Goal: Task Accomplishment & Management: Use online tool/utility

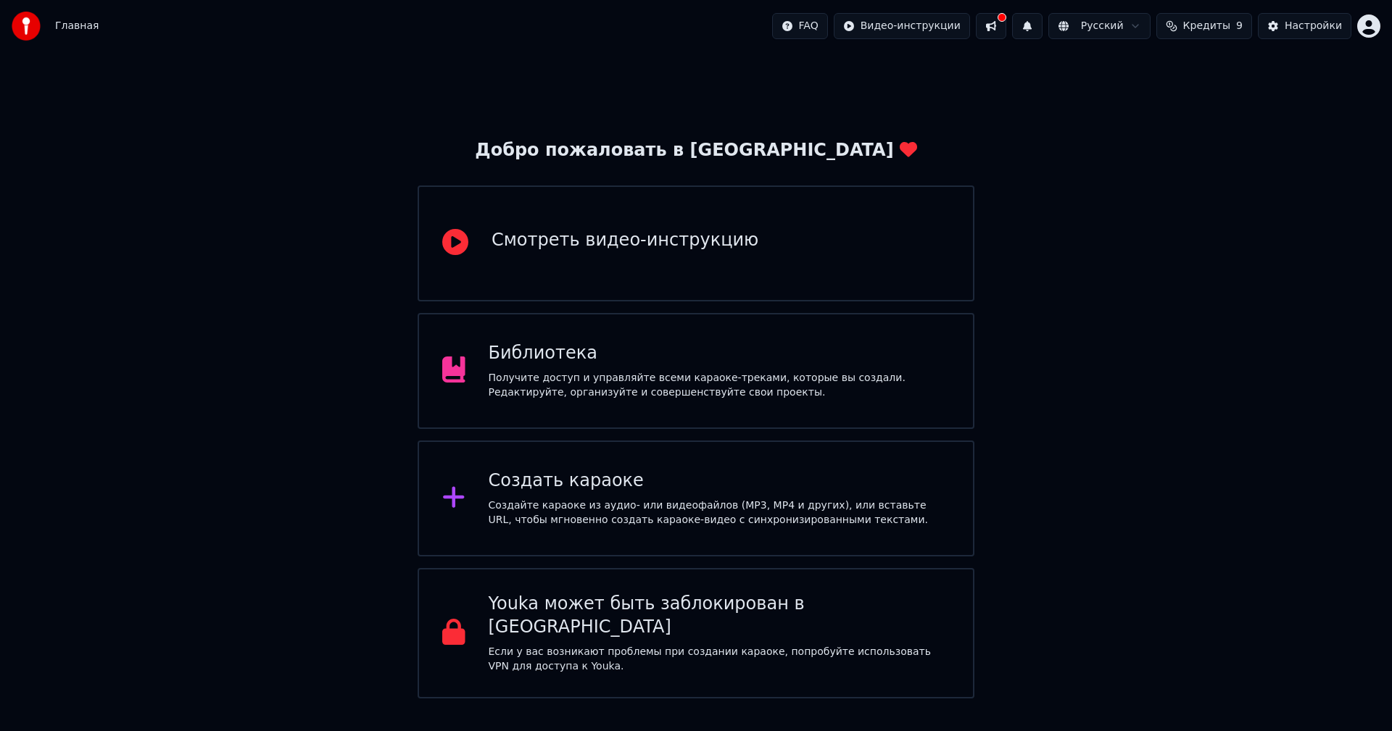
click at [662, 497] on div "Создать караоке Создайте караоке из аудио- или видеофайлов (MP3, MP4 и других),…" at bounding box center [720, 499] width 462 height 58
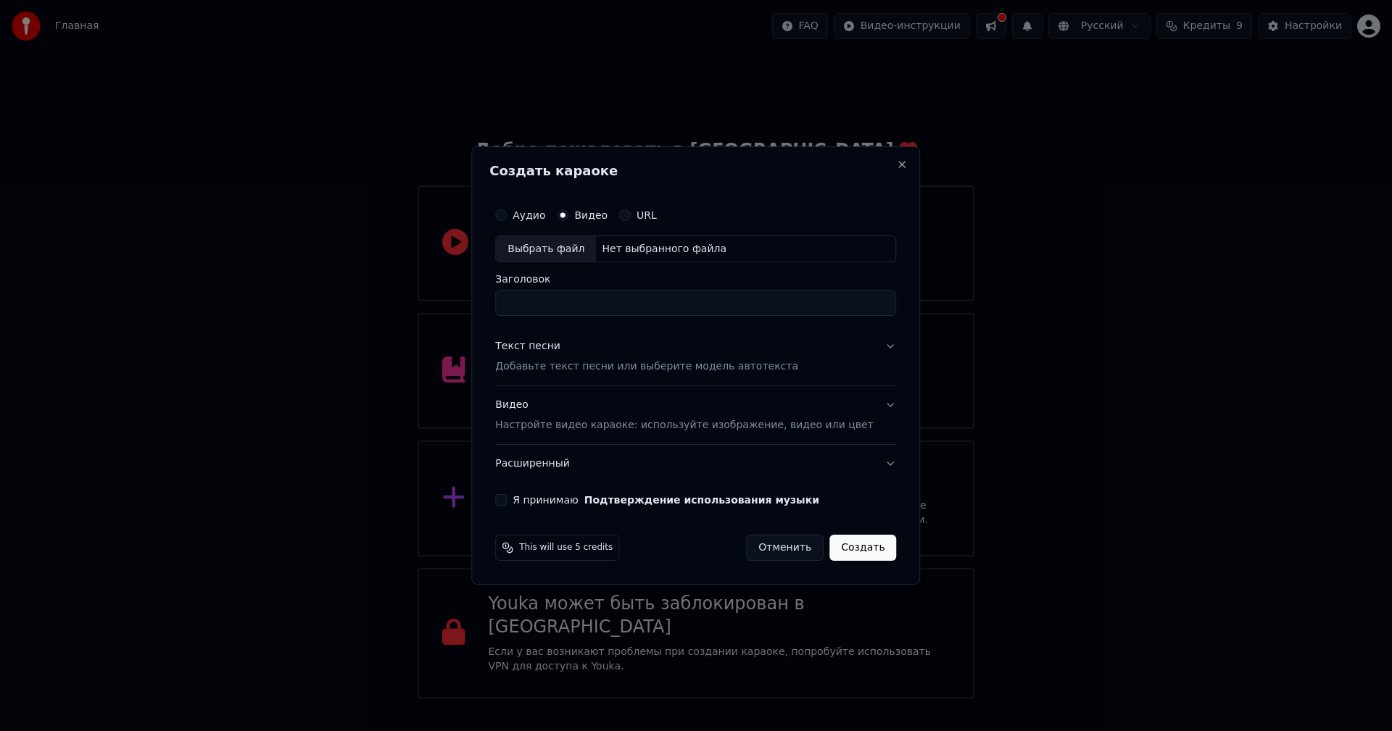
click at [627, 248] on div "Нет выбранного файла" at bounding box center [664, 249] width 136 height 14
click at [715, 304] on input "**********" at bounding box center [695, 304] width 401 height 26
type input "**********"
click at [586, 366] on p "Добавьте текст песни или выберите модель автотекста" at bounding box center [646, 367] width 303 height 14
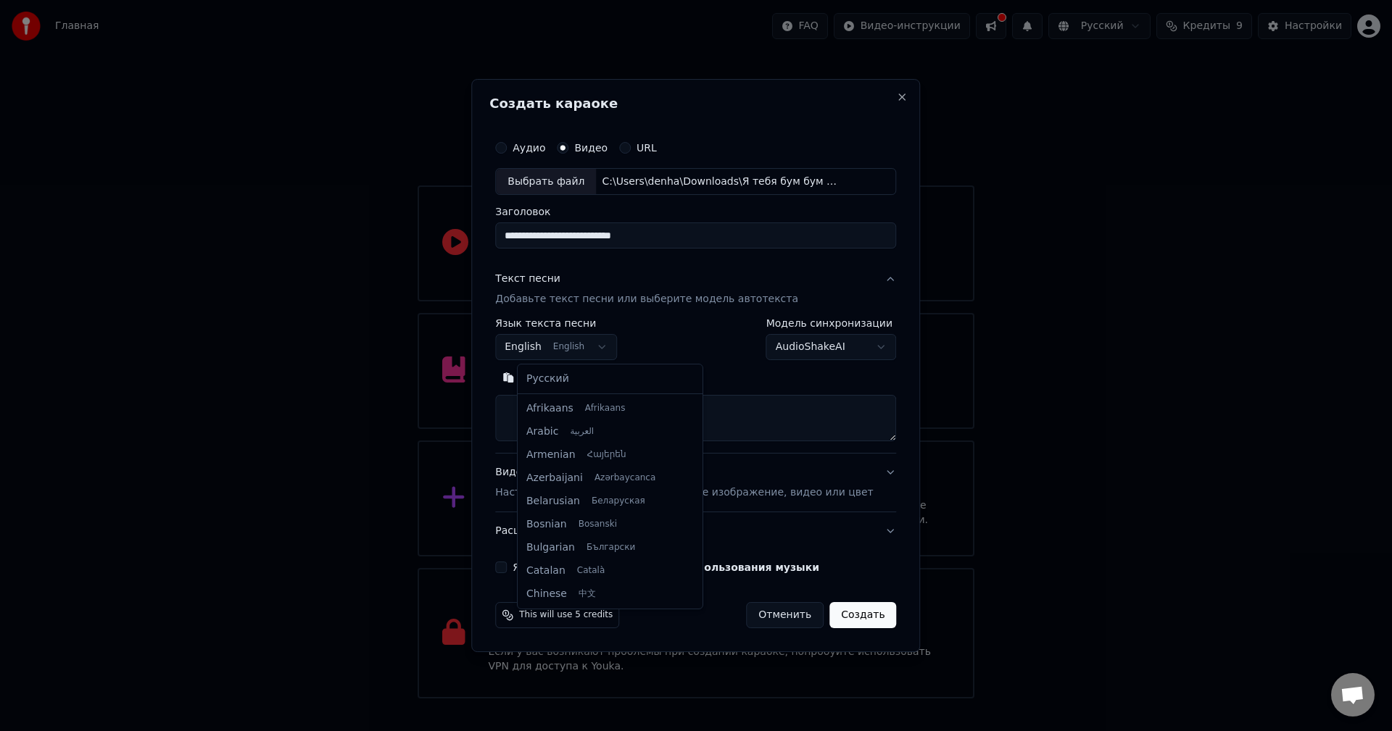
click at [589, 343] on body "Главная FAQ Видео-инструкции Русский Кредиты 9 Настройки Добро пожаловать в You…" at bounding box center [696, 349] width 1392 height 699
select select "**"
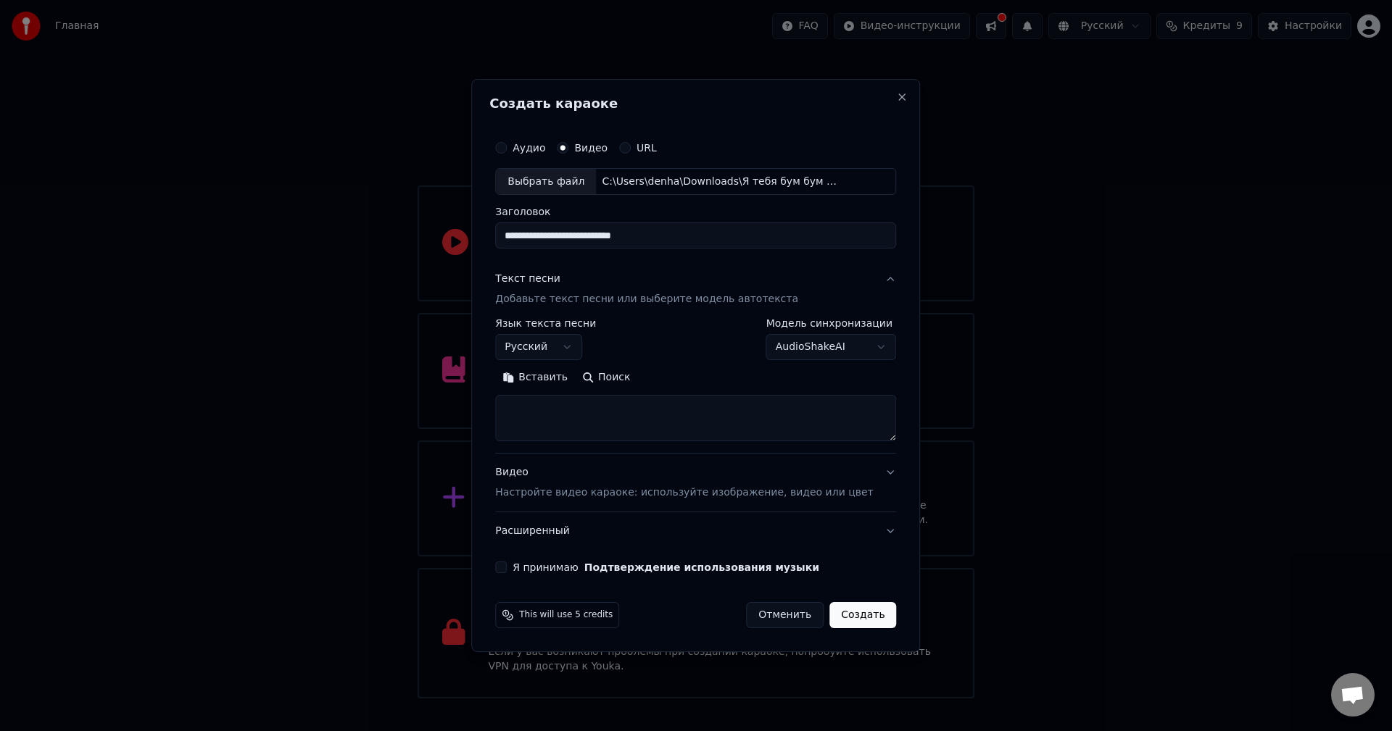
click at [611, 375] on button "Поиск" at bounding box center [606, 378] width 62 height 23
click at [631, 409] on textarea at bounding box center [695, 419] width 401 height 46
click at [605, 379] on button "Поиск" at bounding box center [606, 378] width 62 height 23
paste textarea "**********"
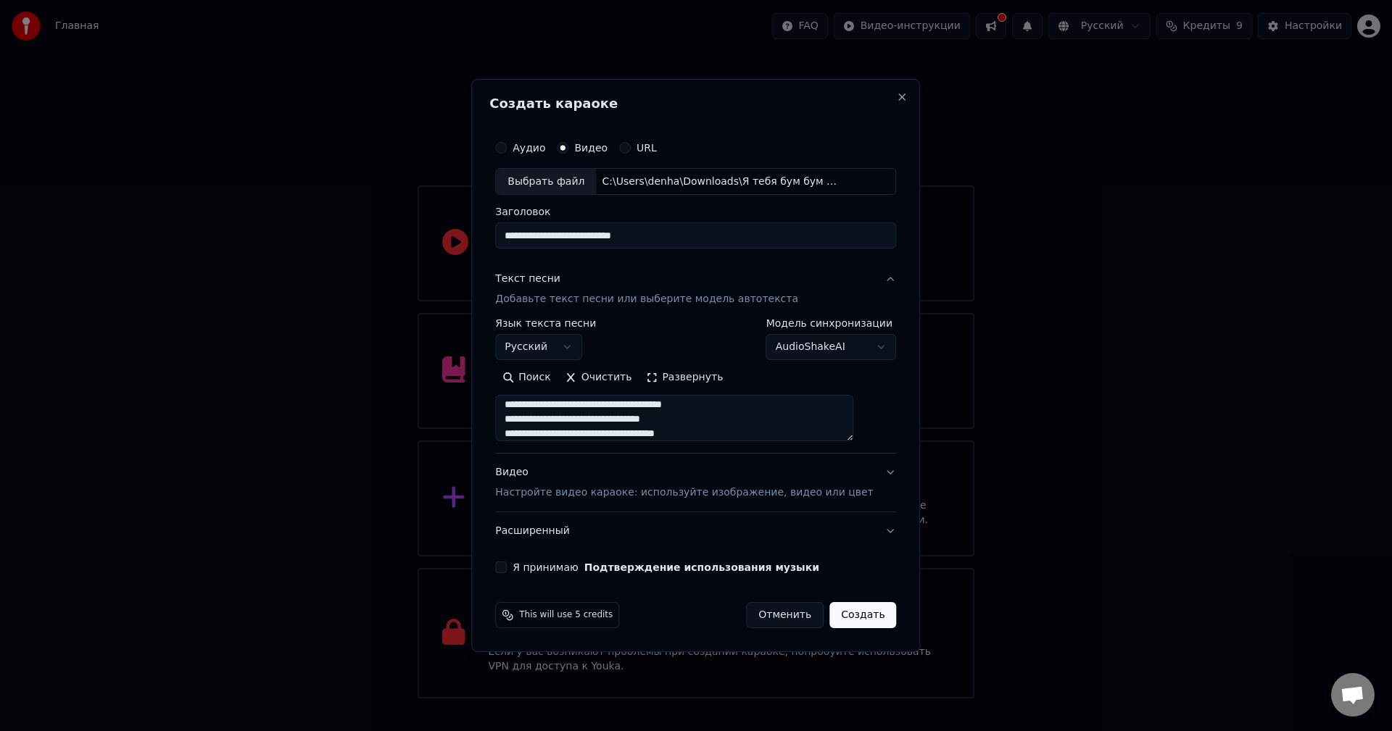
click at [714, 381] on button "Развернуть" at bounding box center [684, 378] width 91 height 23
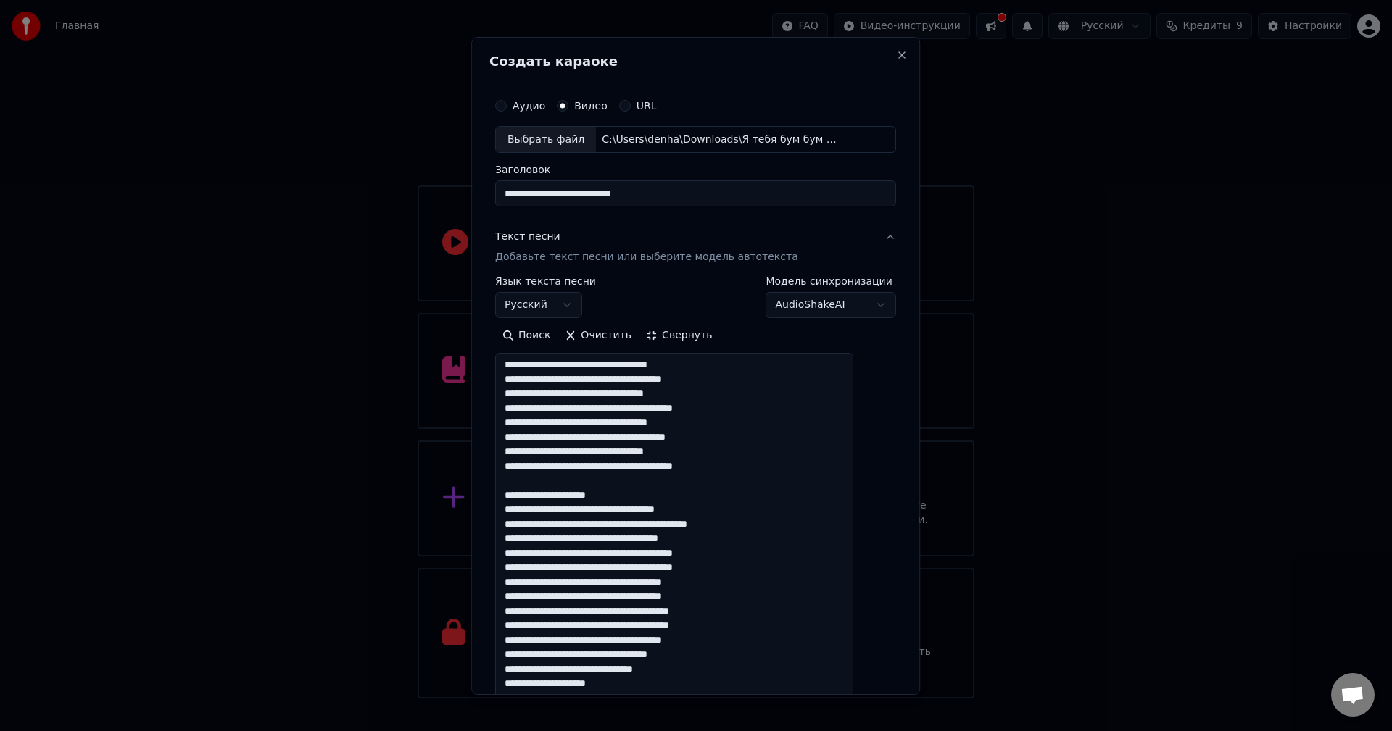
drag, startPoint x: 633, startPoint y: 495, endPoint x: 507, endPoint y: 494, distance: 126.1
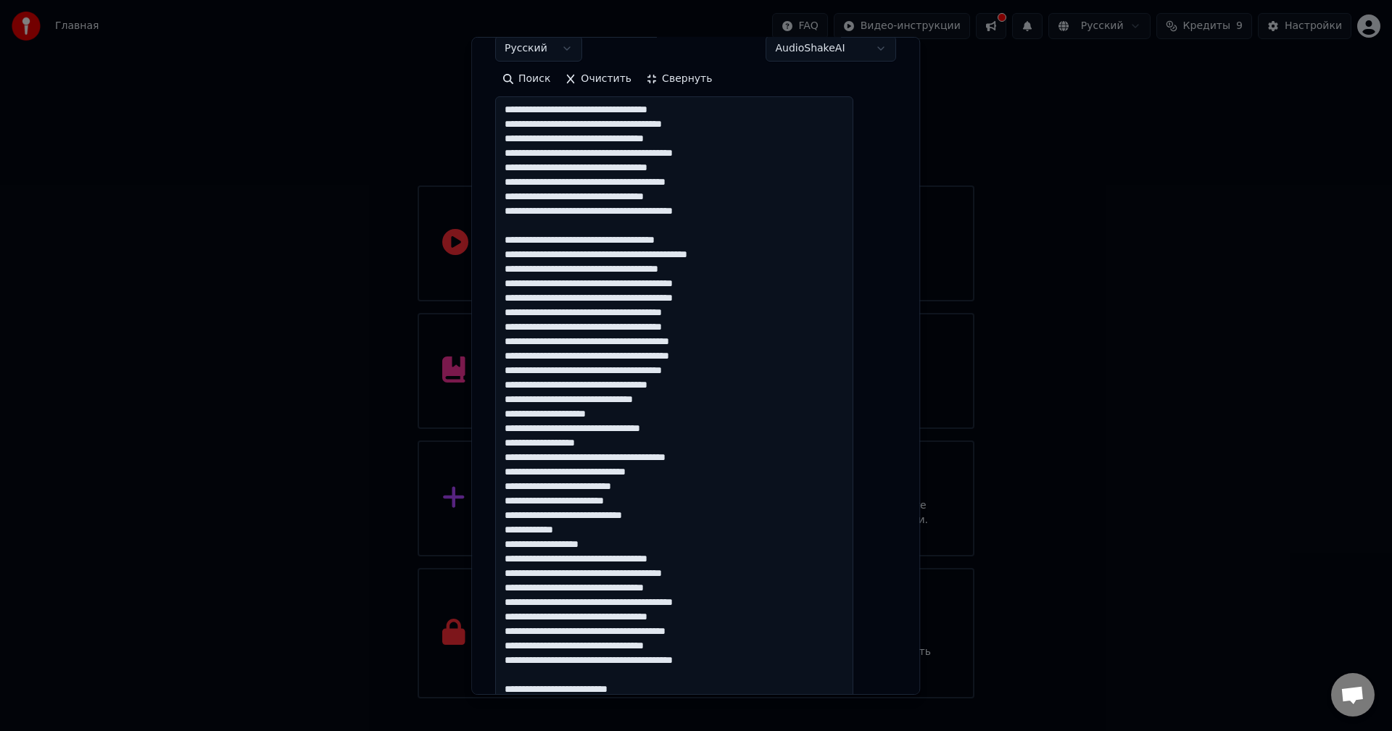
scroll to position [362, 0]
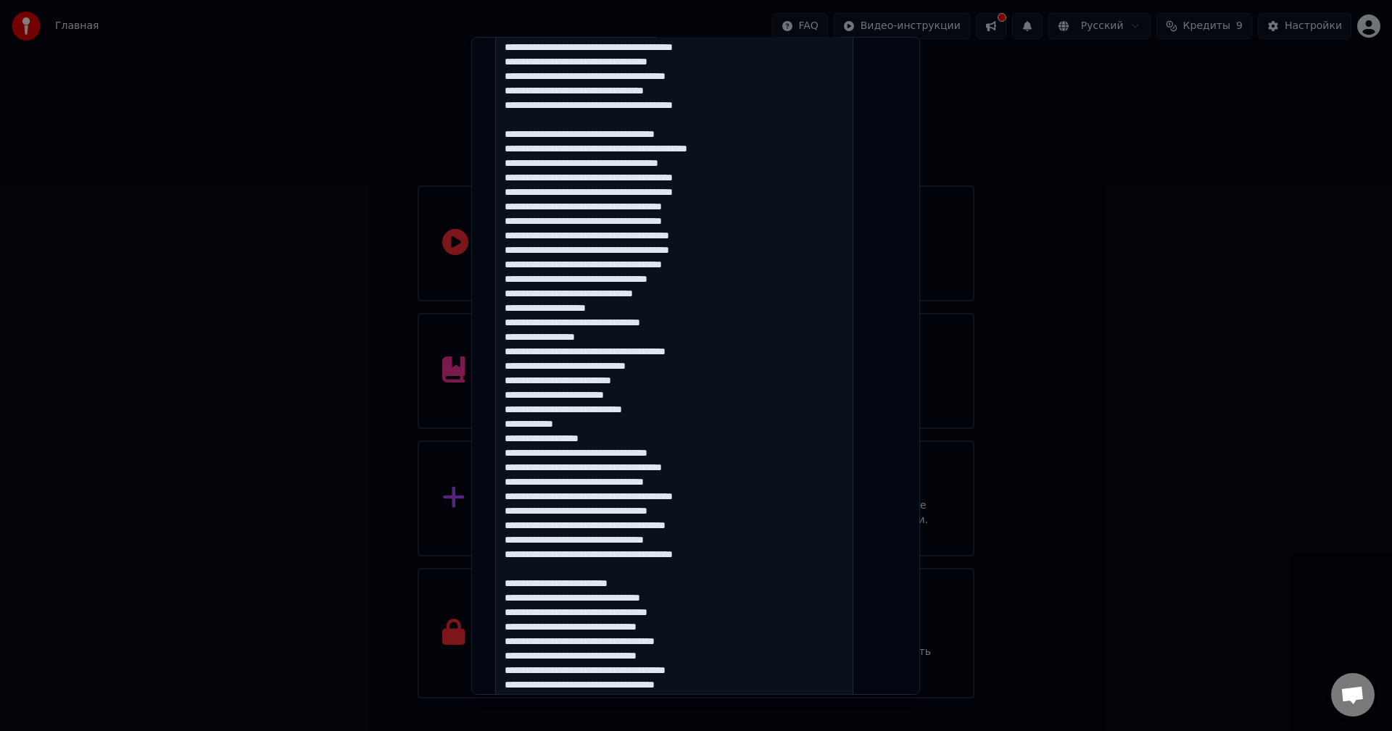
drag, startPoint x: 640, startPoint y: 438, endPoint x: 520, endPoint y: 308, distance: 177.0
click at [520, 308] on textarea at bounding box center [674, 460] width 358 height 939
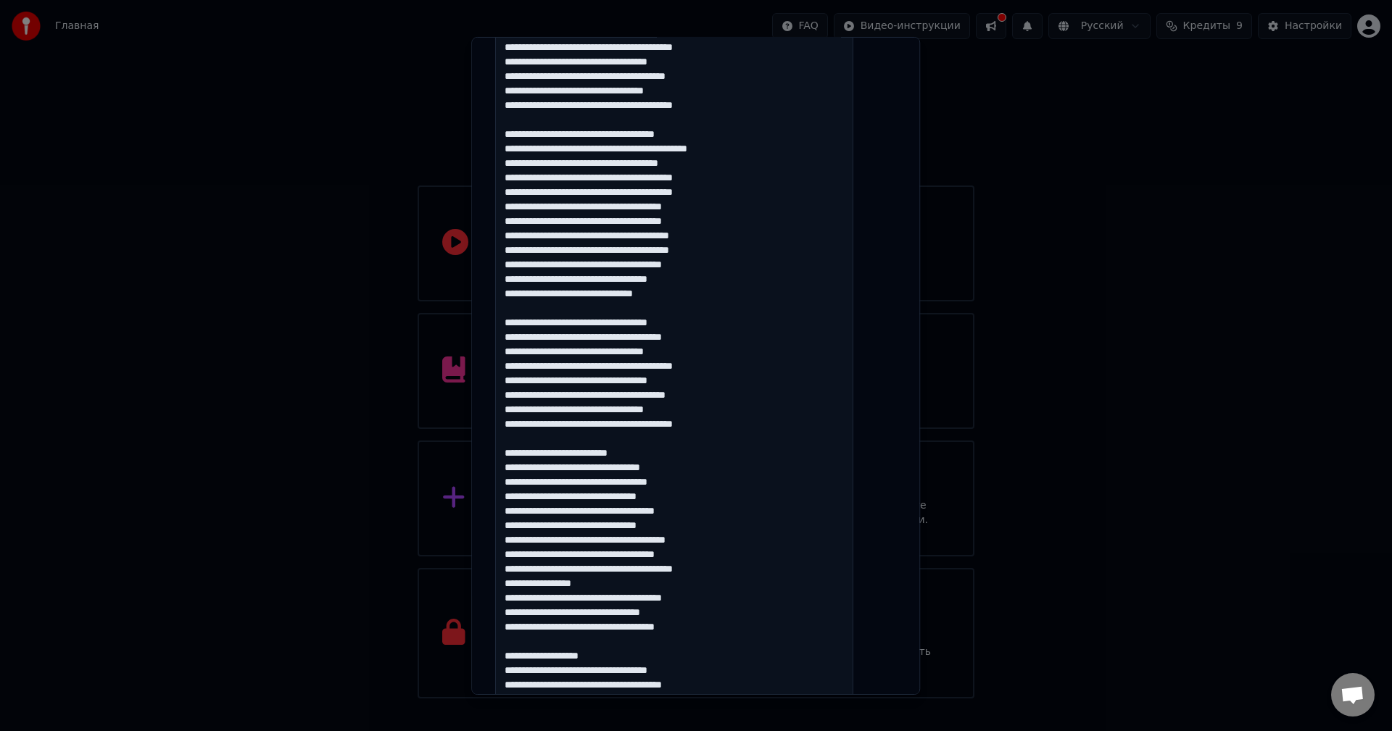
drag, startPoint x: 686, startPoint y: 451, endPoint x: 514, endPoint y: 452, distance: 171.8
click at [515, 449] on textarea at bounding box center [674, 460] width 358 height 939
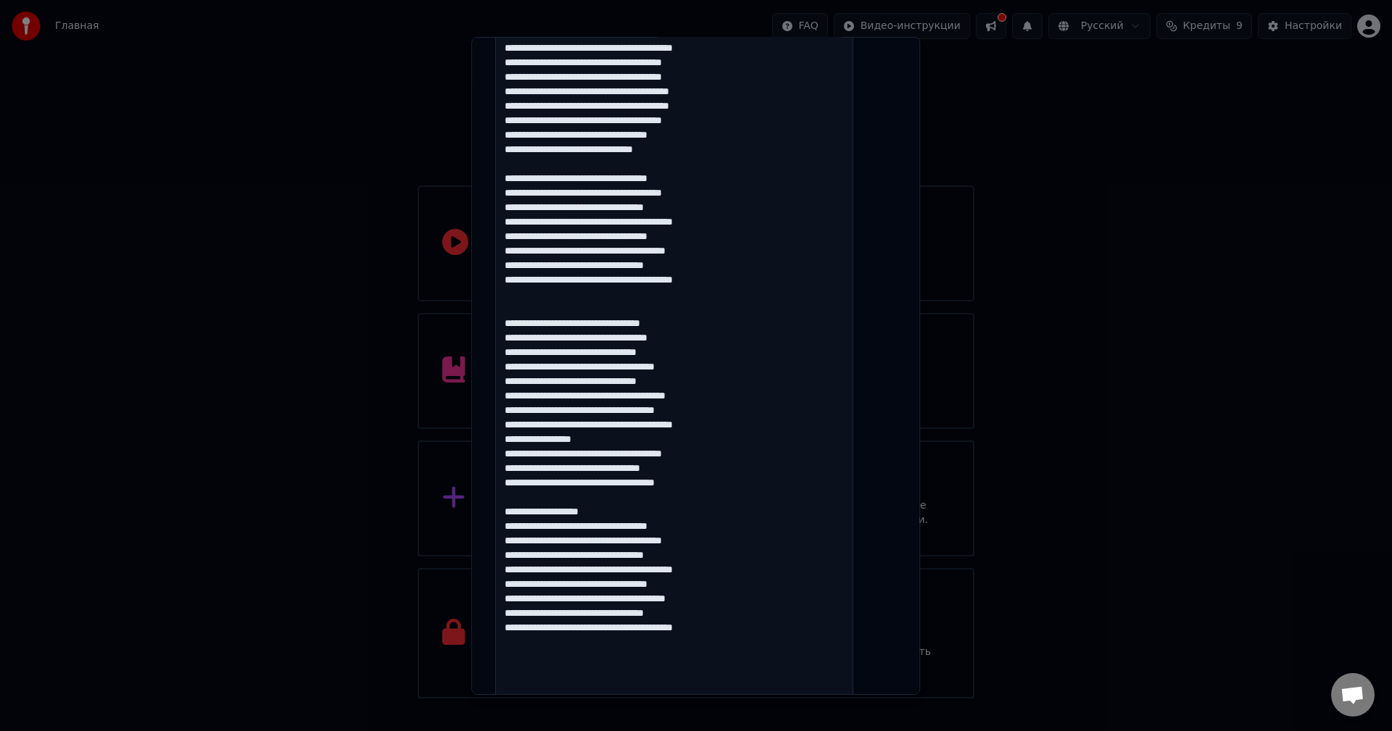
scroll to position [507, 0]
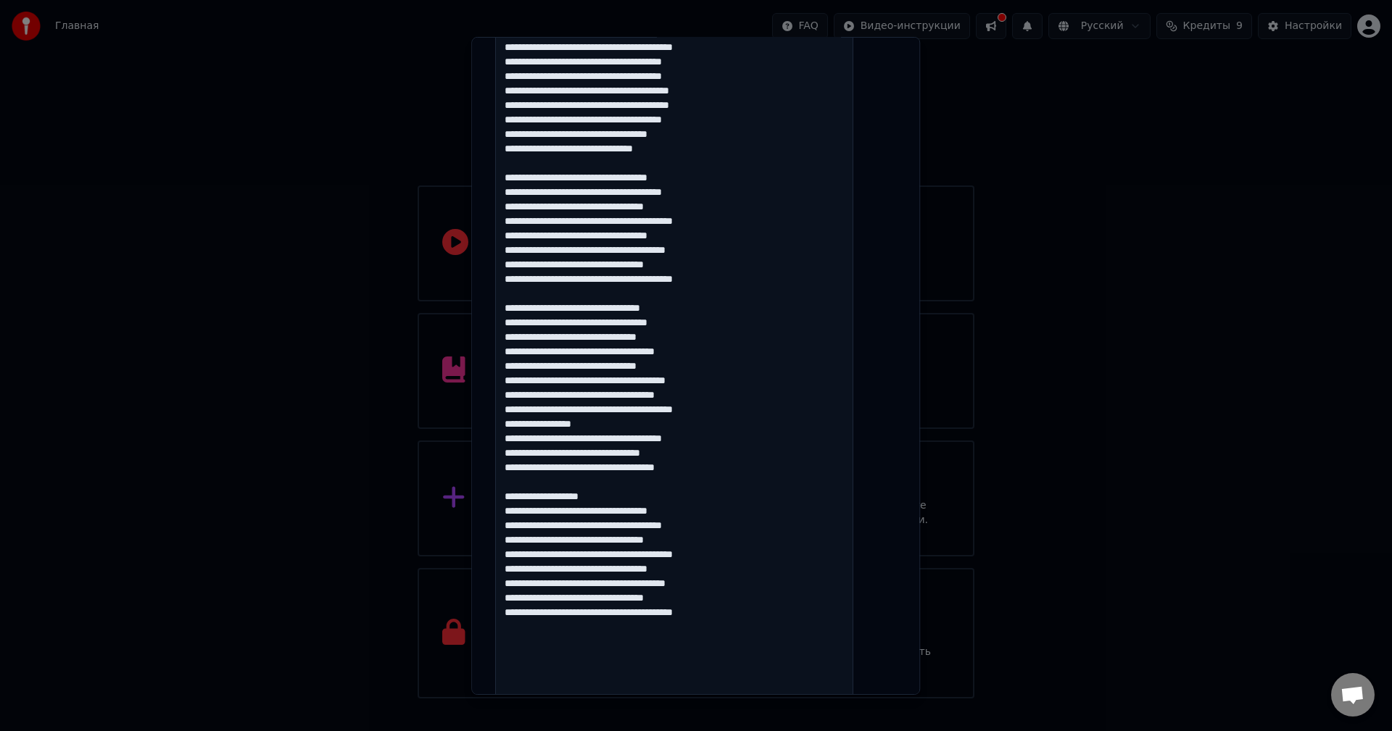
drag, startPoint x: 630, startPoint y: 499, endPoint x: 513, endPoint y: 499, distance: 116.7
click at [490, 492] on div "**********" at bounding box center [695, 365] width 449 height 658
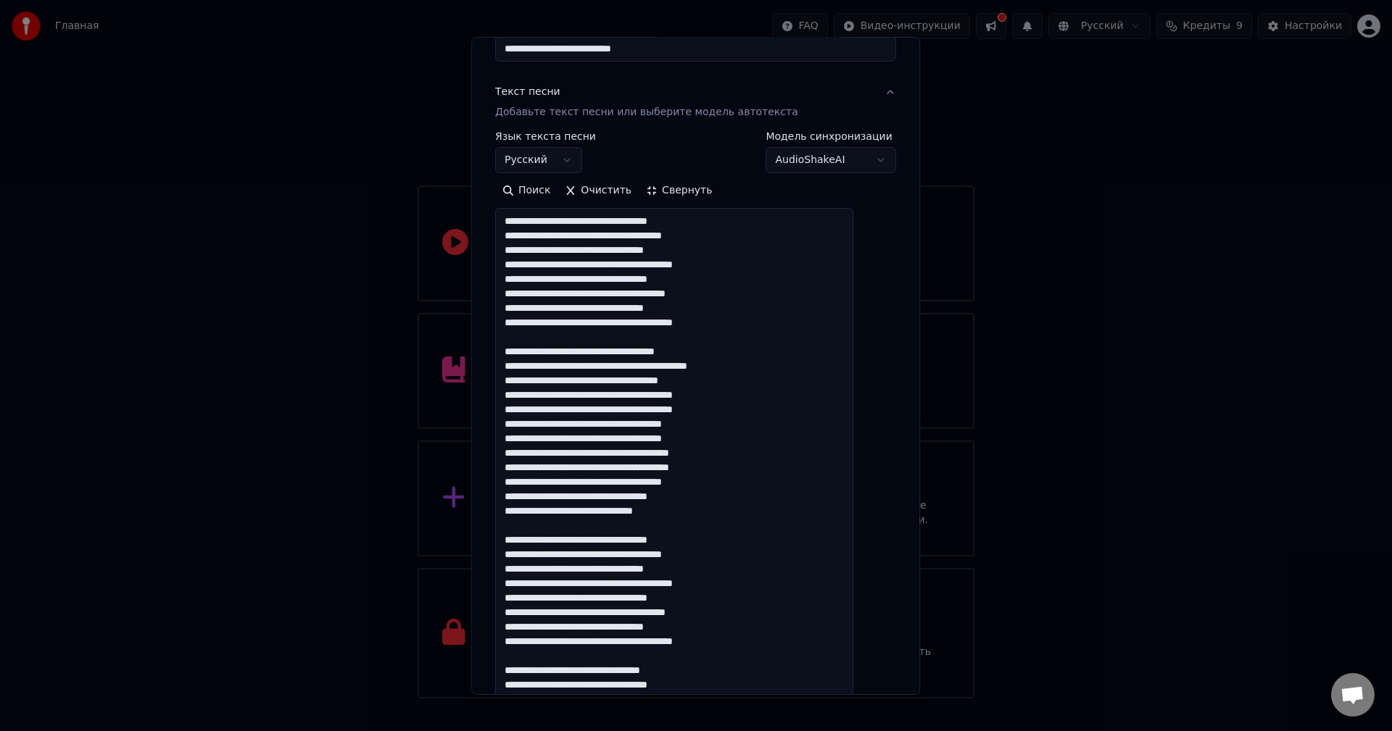
scroll to position [72, 0]
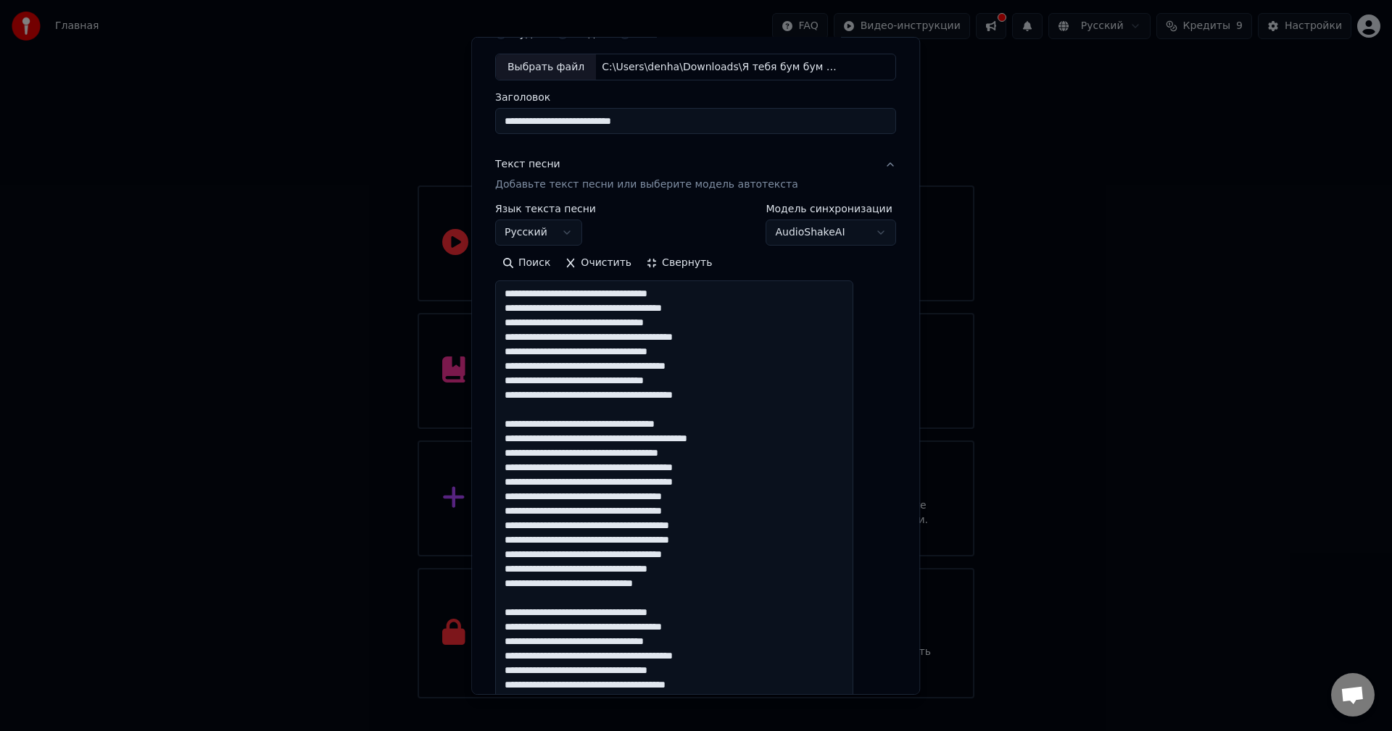
type textarea "**********"
click at [542, 260] on button "Поиск" at bounding box center [526, 263] width 62 height 23
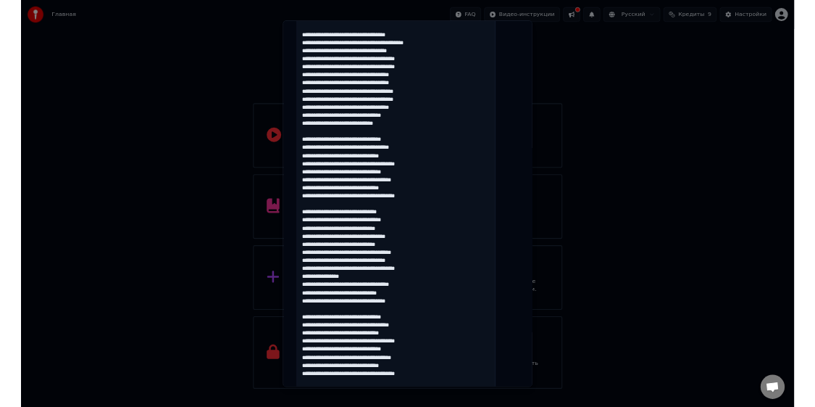
scroll to position [807, 0]
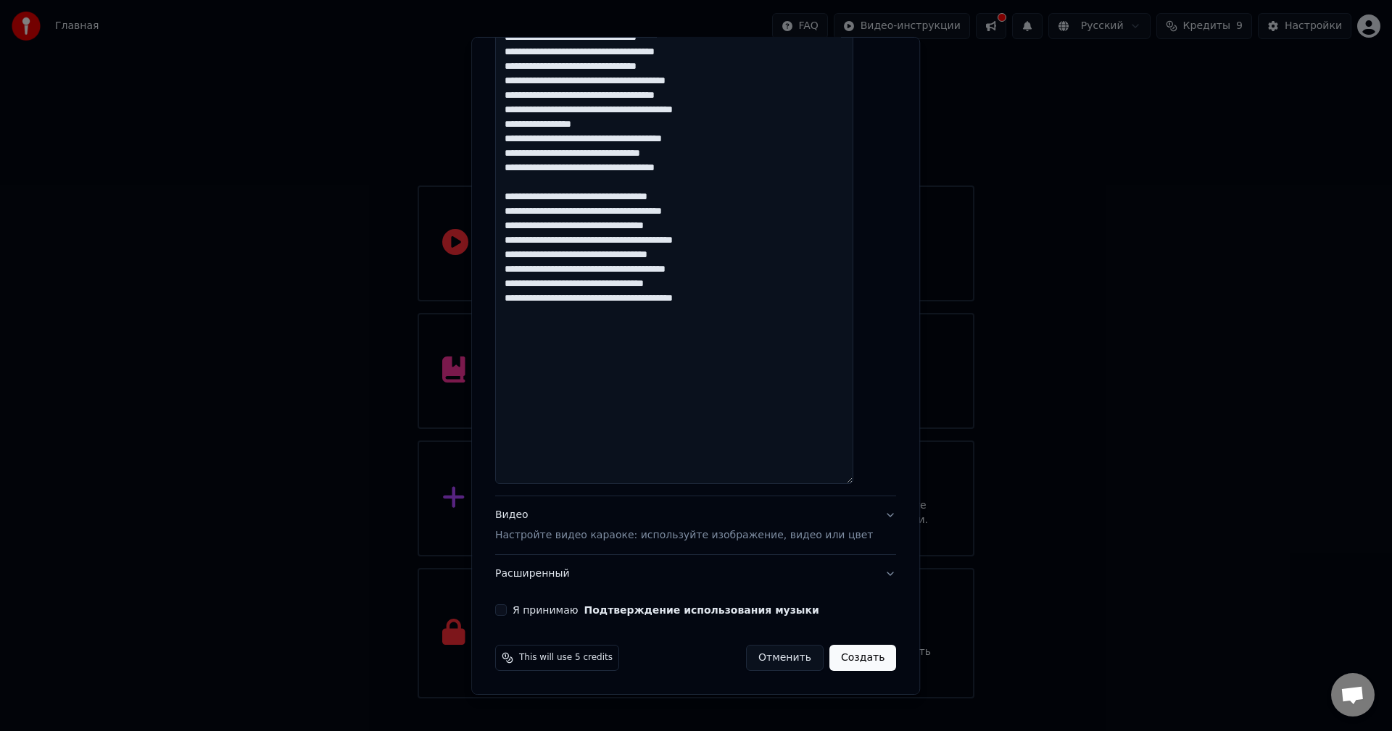
click at [507, 608] on button "Я принимаю Подтверждение использования музыки" at bounding box center [501, 611] width 12 height 12
click at [833, 657] on button "Создать" at bounding box center [862, 658] width 67 height 26
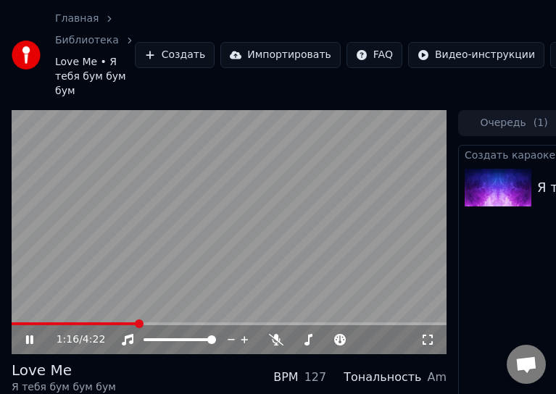
click at [138, 325] on span at bounding box center [229, 324] width 435 height 3
click at [316, 320] on video at bounding box center [229, 232] width 435 height 245
click at [301, 248] on video at bounding box center [229, 232] width 435 height 245
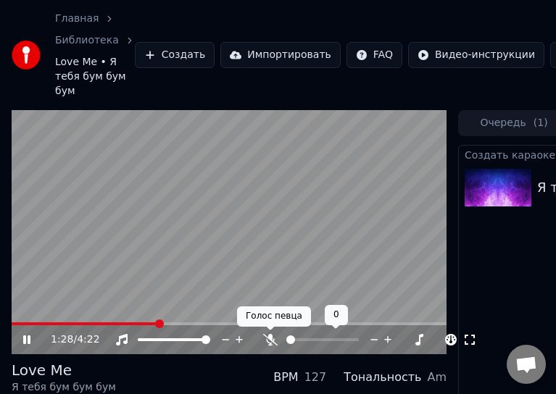
click at [280, 340] on div at bounding box center [336, 340] width 117 height 14
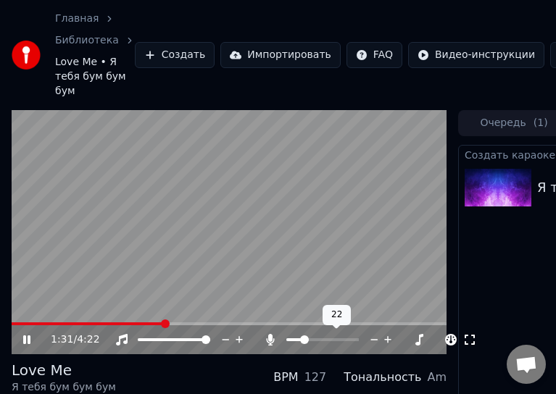
click at [301, 341] on span at bounding box center [304, 340] width 9 height 9
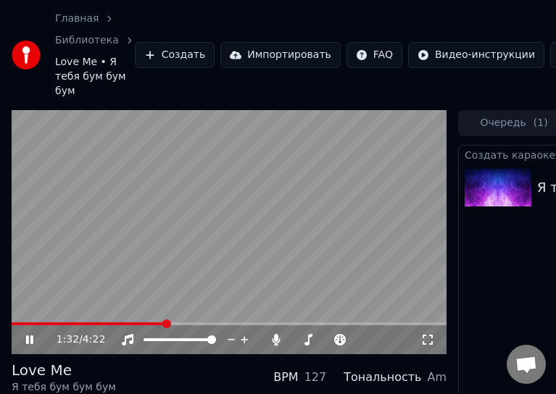
click at [158, 321] on video at bounding box center [229, 232] width 435 height 245
click at [154, 323] on span at bounding box center [89, 324] width 154 height 3
click at [143, 268] on video at bounding box center [229, 232] width 435 height 245
click at [144, 323] on span at bounding box center [84, 324] width 144 height 3
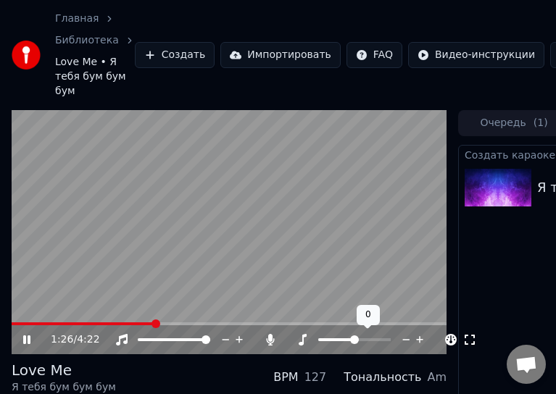
click at [337, 338] on div at bounding box center [368, 340] width 117 height 14
click at [318, 341] on span at bounding box center [318, 340] width 0 height 3
click at [354, 341] on span at bounding box center [354, 340] width 9 height 9
click at [286, 341] on span at bounding box center [290, 340] width 9 height 9
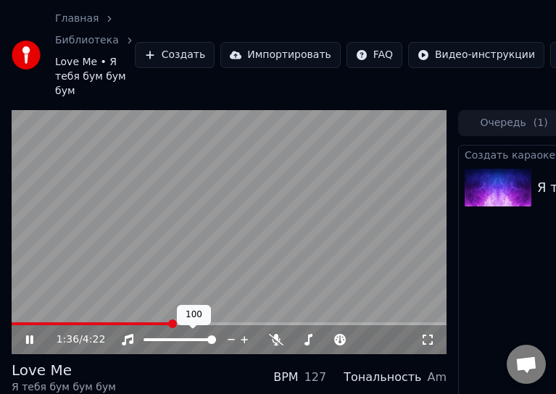
click at [201, 194] on video at bounding box center [229, 232] width 435 height 245
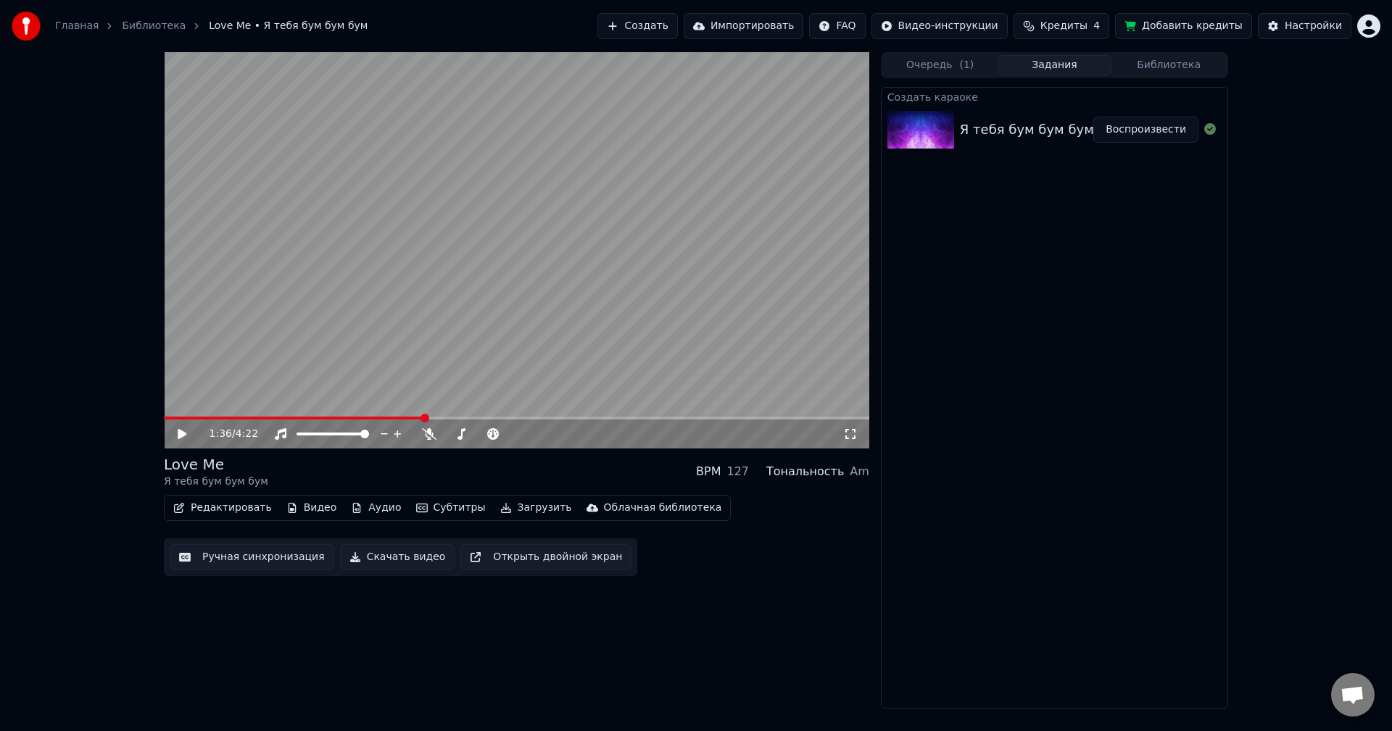
click at [360, 562] on button "Скачать видео" at bounding box center [397, 557] width 115 height 26
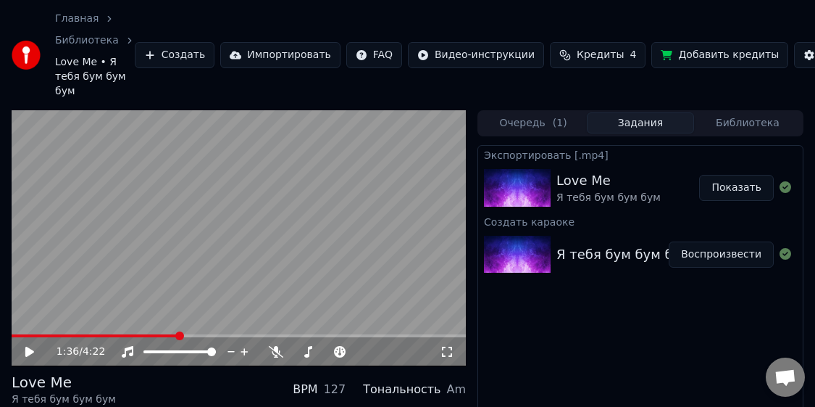
click at [738, 185] on button "Показать" at bounding box center [736, 188] width 75 height 26
click at [175, 267] on video at bounding box center [239, 238] width 454 height 256
